Goal: Information Seeking & Learning: Learn about a topic

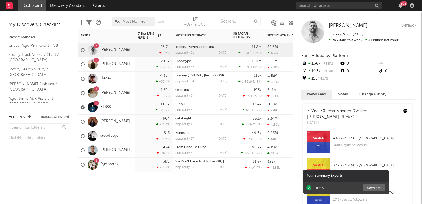
click at [102, 105] on div "2 BL3SS" at bounding box center [96, 107] width 30 height 17
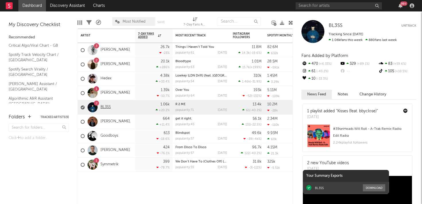
click at [103, 105] on link "BL3SS" at bounding box center [105, 107] width 10 height 5
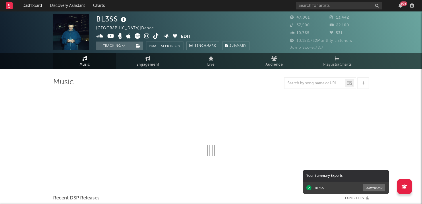
select select "6m"
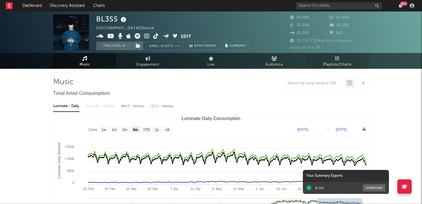
click at [352, 59] on link "Playlists/Charts" at bounding box center [337, 61] width 63 height 16
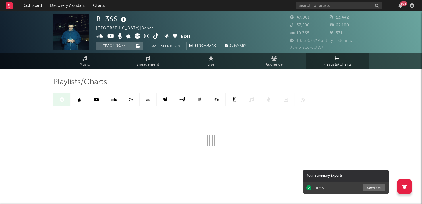
click at [110, 99] on link at bounding box center [113, 99] width 17 height 13
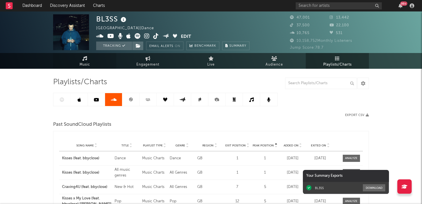
click at [97, 55] on link "Music" at bounding box center [84, 61] width 63 height 16
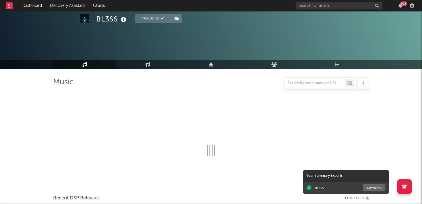
select select "6m"
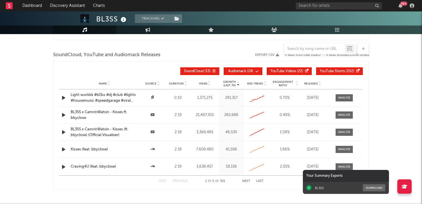
scroll to position [643, 0]
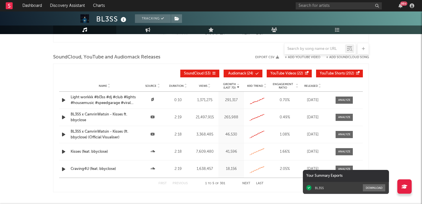
click at [314, 52] on div at bounding box center [314, 48] width 61 height 7
click at [311, 48] on input "text" at bounding box center [314, 49] width 61 height 5
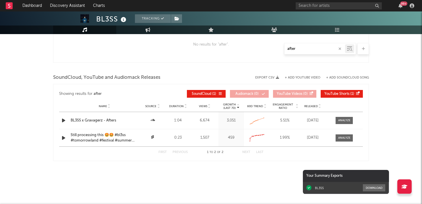
scroll to position [422, 0]
type input "afters"
click at [344, 121] on div at bounding box center [344, 120] width 12 height 4
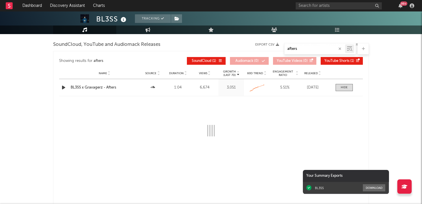
scroll to position [487, 0]
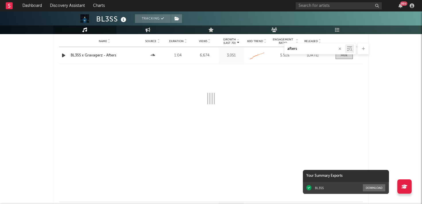
select select "All"
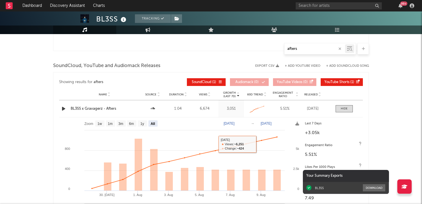
scroll to position [434, 0]
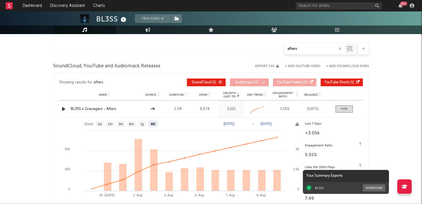
click at [318, 52] on div "afters" at bounding box center [314, 48] width 61 height 7
click at [299, 42] on div "No results for " afters "." at bounding box center [211, 33] width 304 height 30
click at [297, 50] on input "afters" at bounding box center [314, 49] width 61 height 5
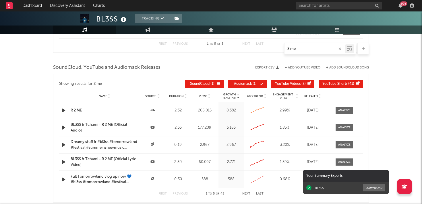
scroll to position [626, 0]
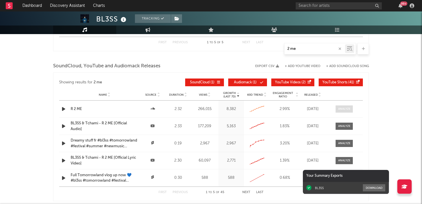
type input "2 me"
click at [345, 108] on div at bounding box center [344, 109] width 12 height 4
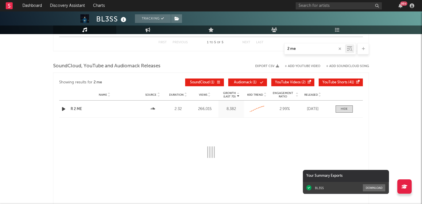
scroll to position [691, 0]
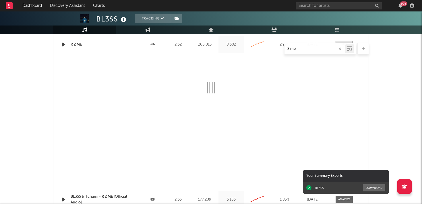
select select "All"
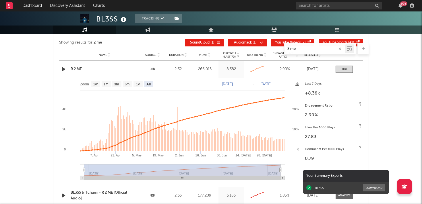
scroll to position [666, 0]
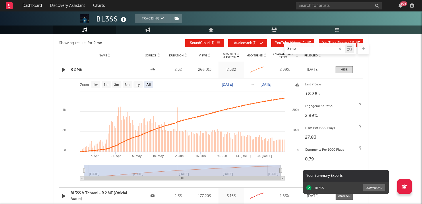
click at [303, 48] on input "2 me" at bounding box center [314, 49] width 61 height 5
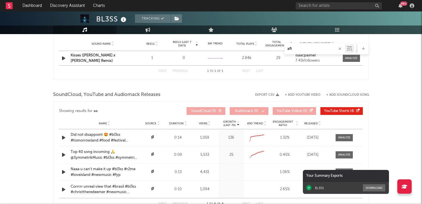
type input "afte"
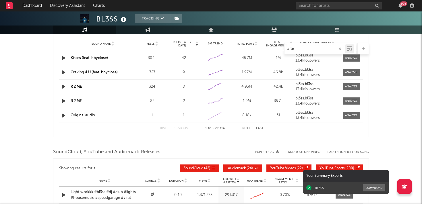
select select "All"
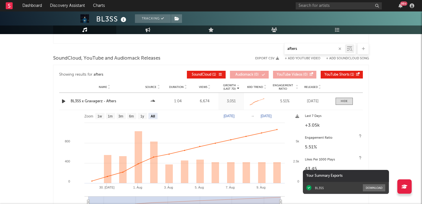
scroll to position [447, 0]
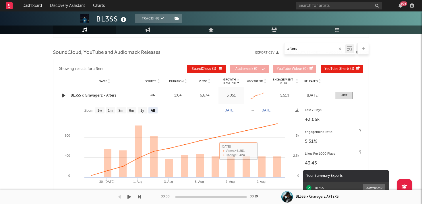
type input "afters"
